Goal: Task Accomplishment & Management: Manage account settings

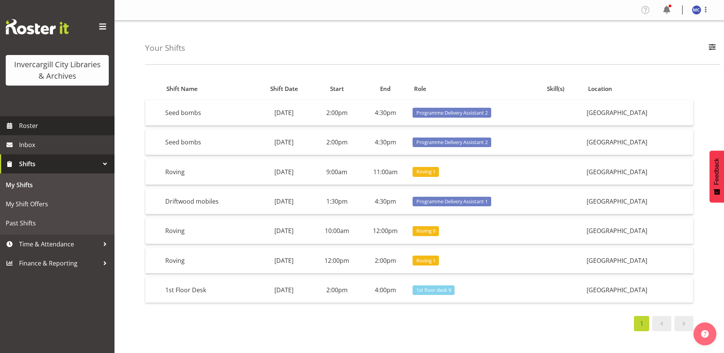
click at [26, 125] on span "Roster" at bounding box center [65, 125] width 92 height 11
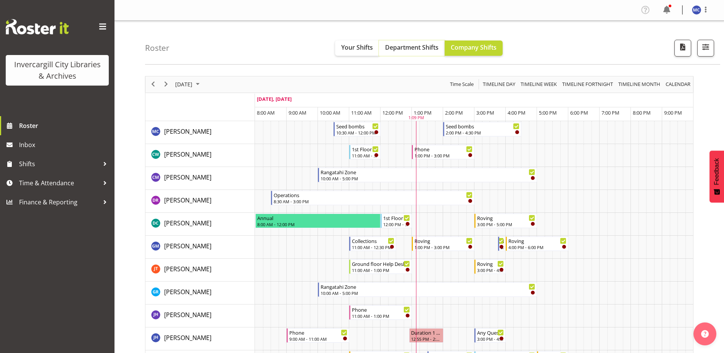
click at [406, 48] on span "Department Shifts" at bounding box center [411, 47] width 53 height 8
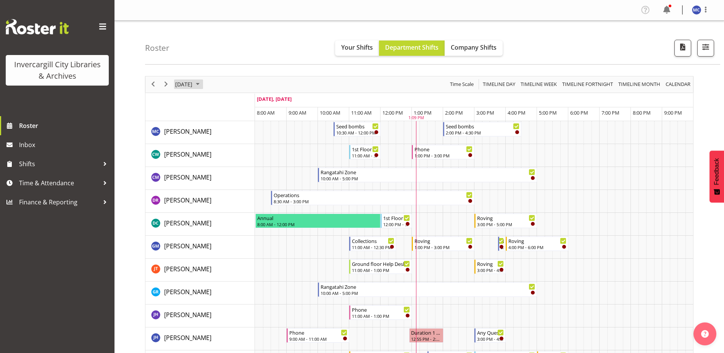
click at [202, 85] on span "September 2025" at bounding box center [197, 84] width 9 height 10
click at [258, 170] on span "27" at bounding box center [256, 168] width 11 height 11
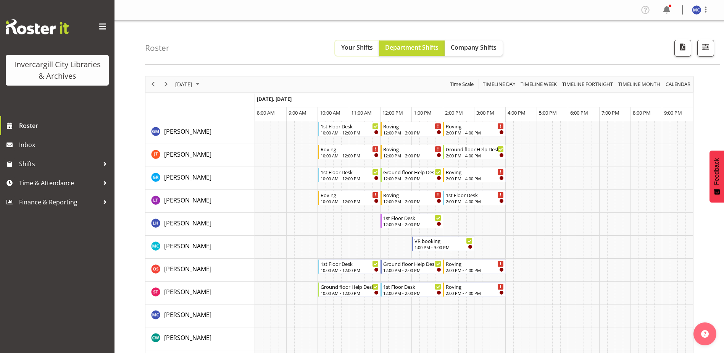
click at [356, 42] on button "Your Shifts" at bounding box center [357, 47] width 44 height 15
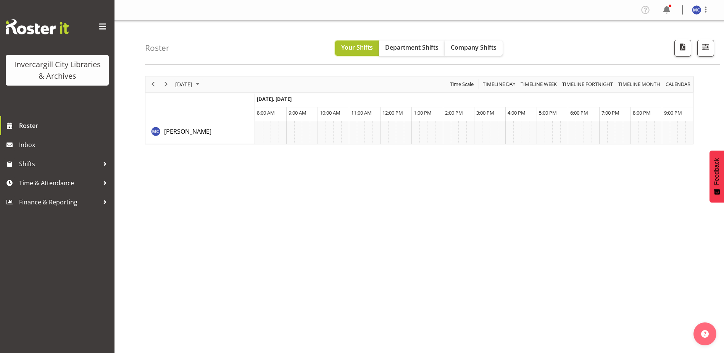
click at [347, 47] on span "Your Shifts" at bounding box center [357, 47] width 32 height 8
click at [52, 186] on span "Time & Attendance" at bounding box center [59, 182] width 80 height 11
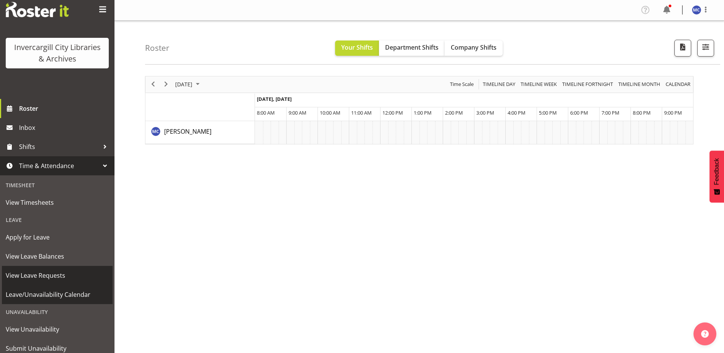
scroll to position [43, 0]
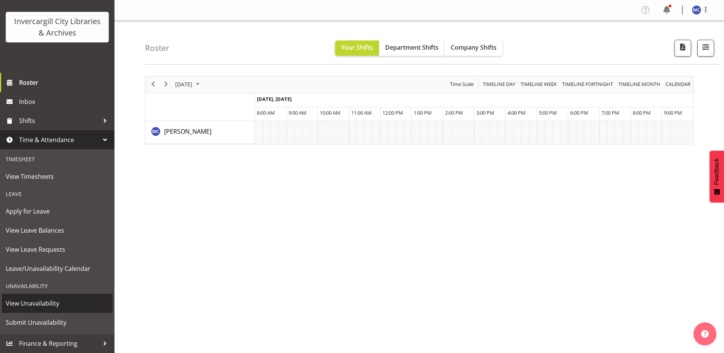
click at [53, 308] on span "View Unavailability" at bounding box center [57, 303] width 103 height 11
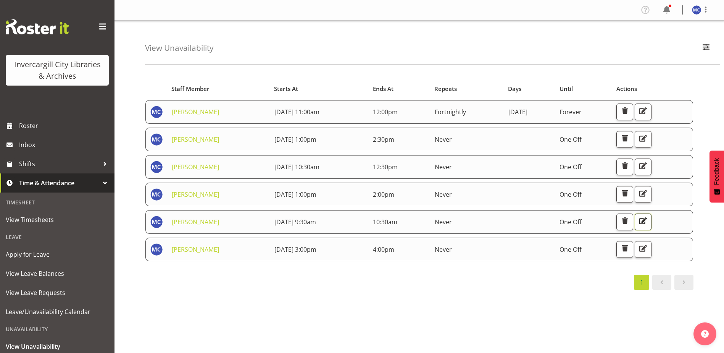
click at [648, 224] on span "button" at bounding box center [644, 221] width 10 height 10
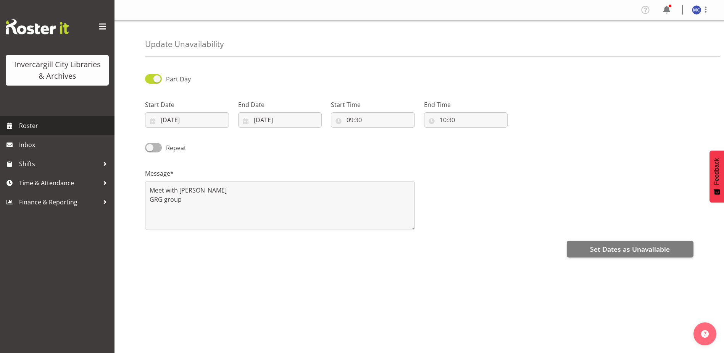
click at [47, 129] on span "Roster" at bounding box center [65, 125] width 92 height 11
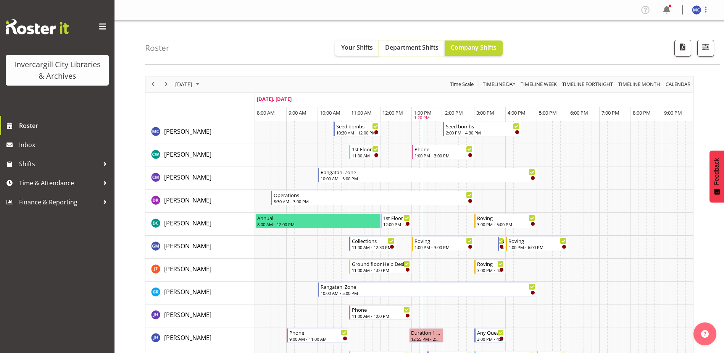
click at [418, 46] on span "Department Shifts" at bounding box center [411, 47] width 53 height 8
